Goal: Task Accomplishment & Management: Manage account settings

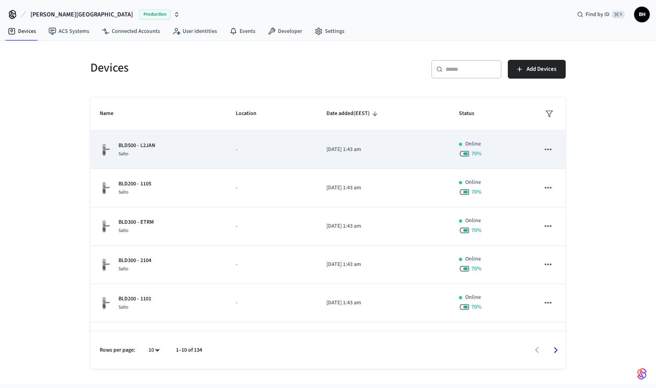
click at [141, 141] on td "BLD500 - L2JAN Salto" at bounding box center [158, 150] width 136 height 38
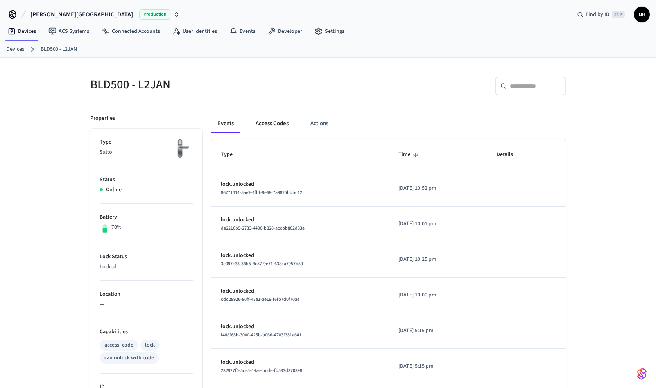
click at [277, 125] on button "Access Codes" at bounding box center [271, 123] width 45 height 19
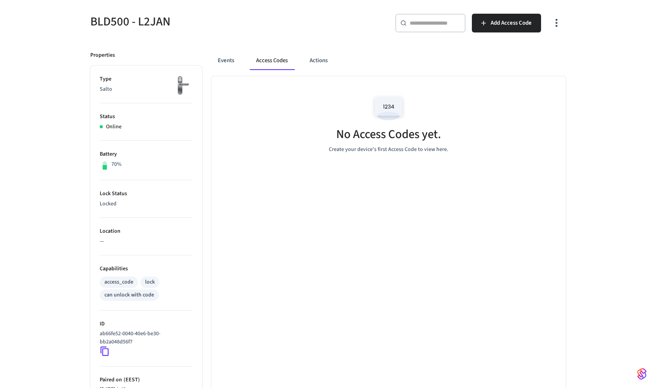
scroll to position [36, 0]
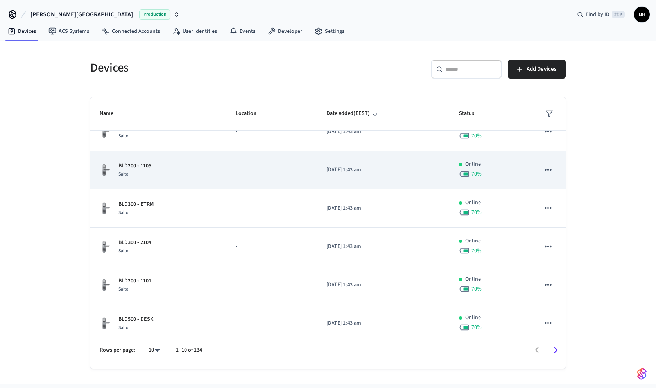
scroll to position [20, 0]
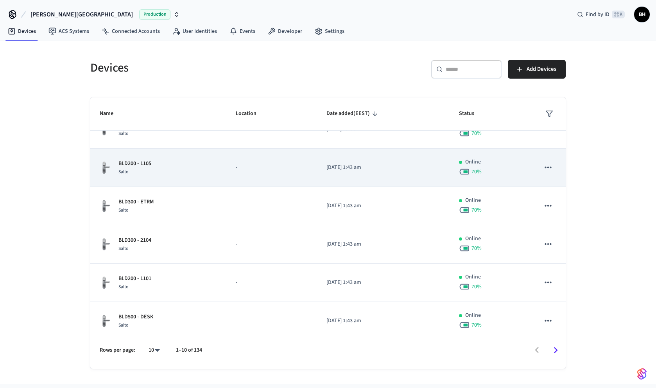
click at [202, 168] on div "BLD200 - 1105 Salto" at bounding box center [158, 167] width 117 height 16
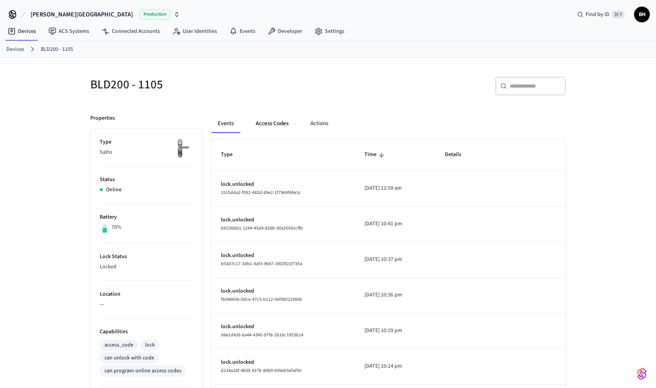
click at [270, 125] on button "Access Codes" at bounding box center [271, 123] width 45 height 19
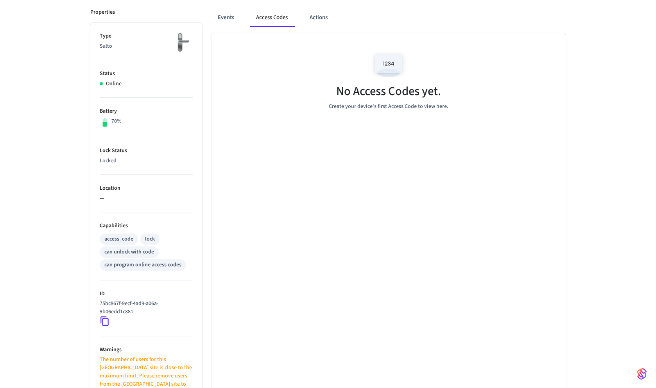
scroll to position [109, 0]
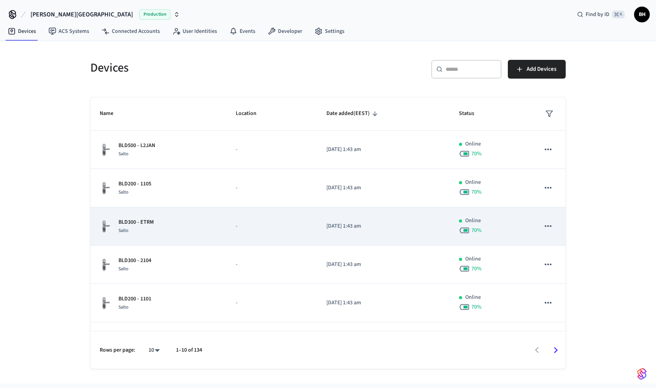
click at [254, 225] on p "-" at bounding box center [272, 226] width 72 height 8
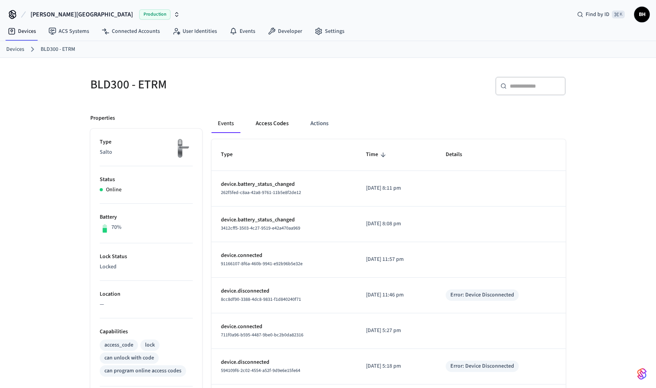
click at [265, 122] on button "Access Codes" at bounding box center [271, 123] width 45 height 19
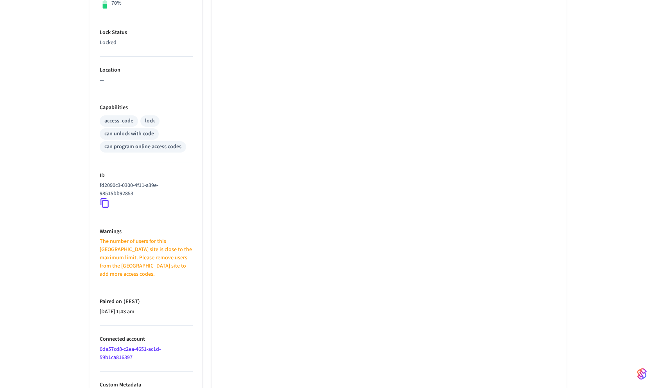
scroll to position [228, 0]
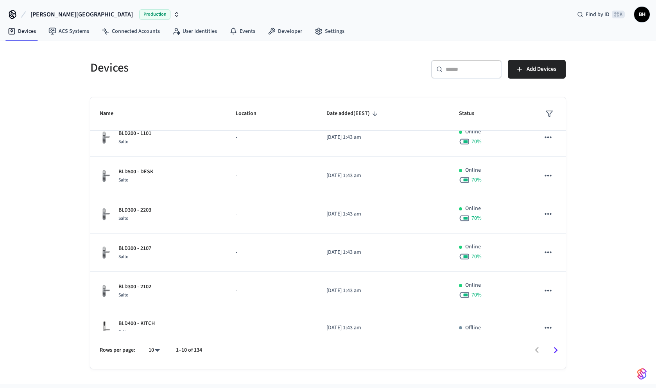
scroll to position [180, 0]
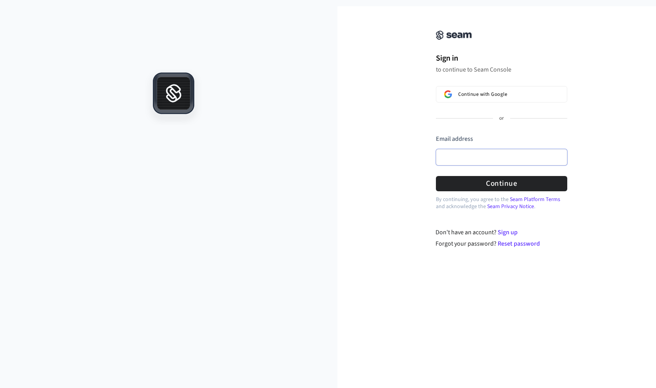
click at [445, 161] on input "Email address" at bounding box center [501, 157] width 131 height 16
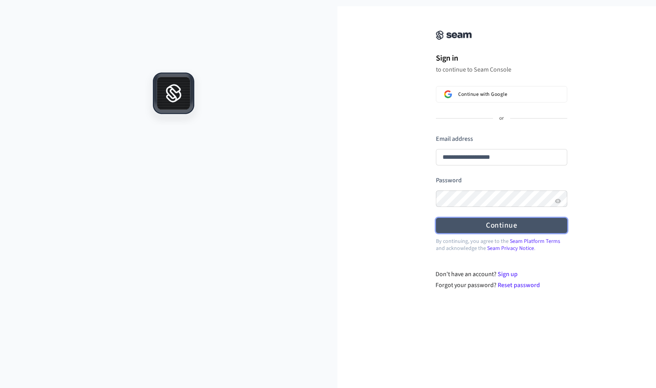
click at [489, 225] on button "Continue" at bounding box center [501, 225] width 131 height 15
type input "**********"
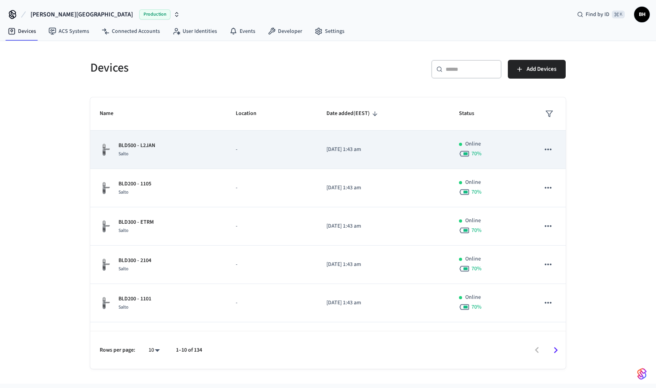
click at [347, 158] on td "[DATE] 1:43 am" at bounding box center [383, 150] width 132 height 38
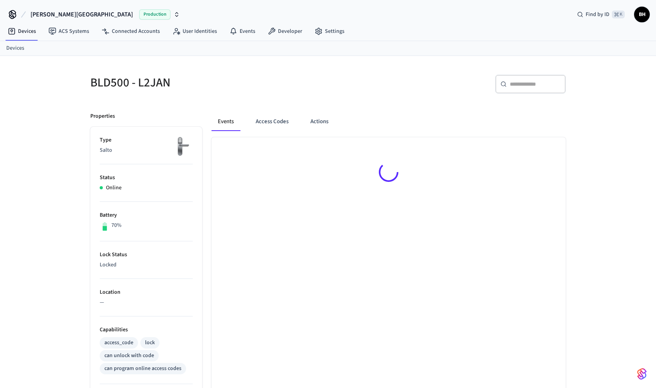
click at [324, 151] on div at bounding box center [388, 173] width 354 height 72
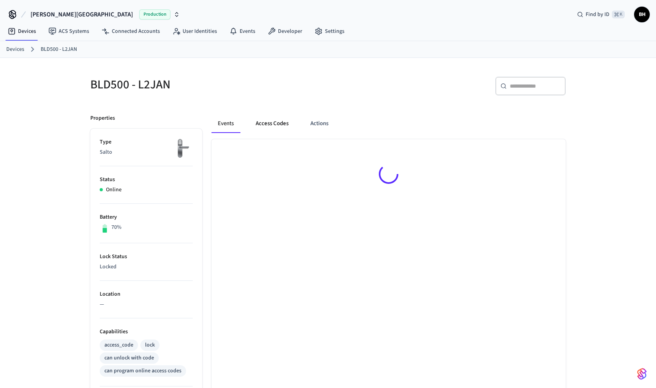
click at [278, 125] on button "Access Codes" at bounding box center [271, 123] width 45 height 19
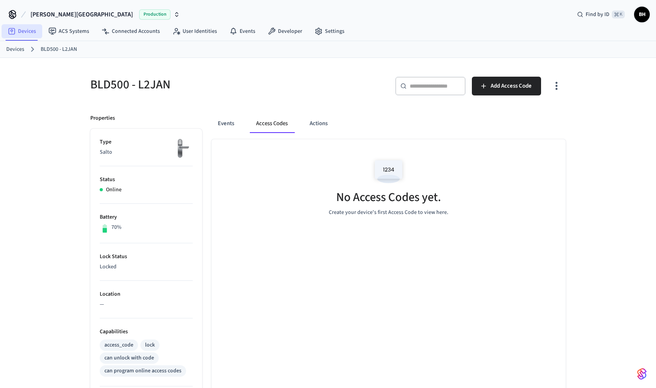
click at [25, 33] on link "Devices" at bounding box center [22, 31] width 41 height 14
